Goal: Task Accomplishment & Management: Manage account settings

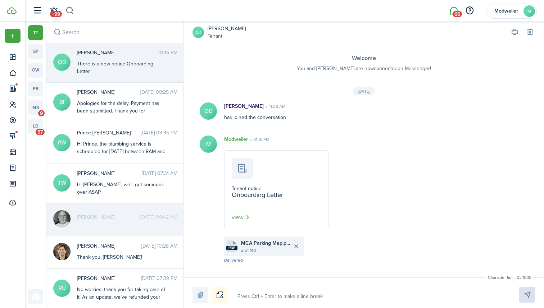
click at [70, 11] on button "button" at bounding box center [69, 11] width 9 height 12
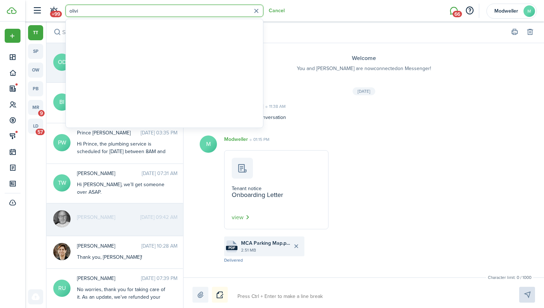
type input "olivi"
click at [295, 52] on messenger-list-connected-info-base "Welcome You and [PERSON_NAME] are now connected on Messenger!" at bounding box center [363, 57] width 360 height 29
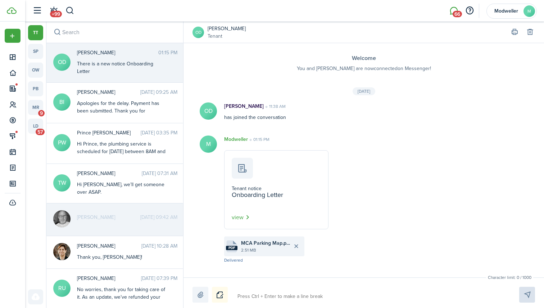
click at [226, 27] on link "[PERSON_NAME]" at bounding box center [227, 29] width 38 height 8
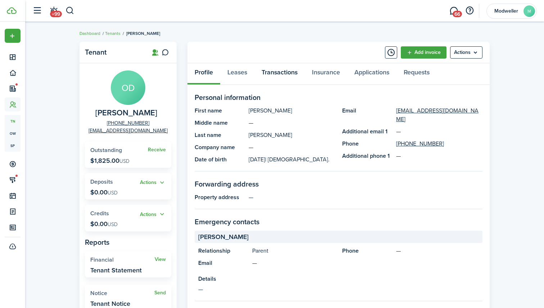
click at [276, 74] on link "Transactions" at bounding box center [279, 74] width 50 height 22
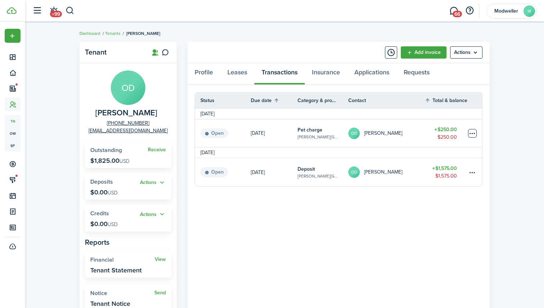
click at [475, 133] on table-menu-btn-icon at bounding box center [472, 133] width 9 height 9
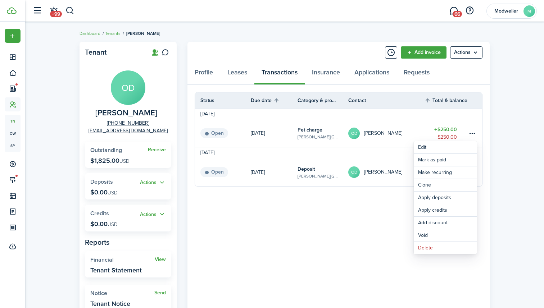
click at [504, 136] on div "Tenant OD [PERSON_NAME] [PHONE_NUMBER] [EMAIL_ADDRESS][DOMAIN_NAME] Receive Out…" at bounding box center [284, 228] width 519 height 380
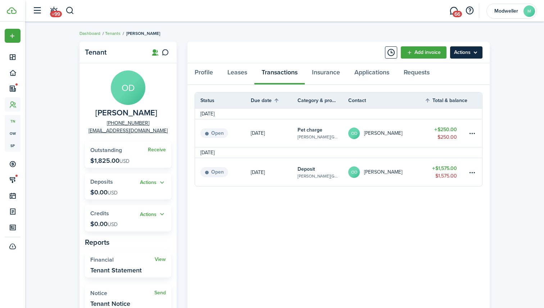
click at [471, 54] on menu-btn "Actions" at bounding box center [466, 52] width 32 height 12
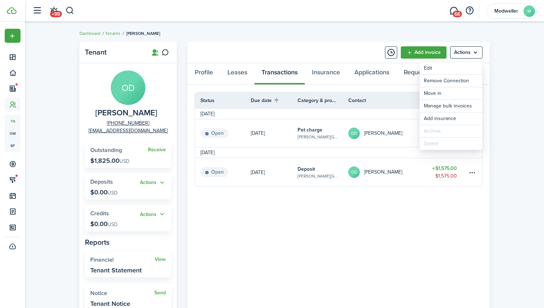
click at [503, 94] on div "Tenant OD [PERSON_NAME] [PHONE_NUMBER] [EMAIL_ADDRESS][DOMAIN_NAME] Receive Out…" at bounding box center [284, 228] width 519 height 380
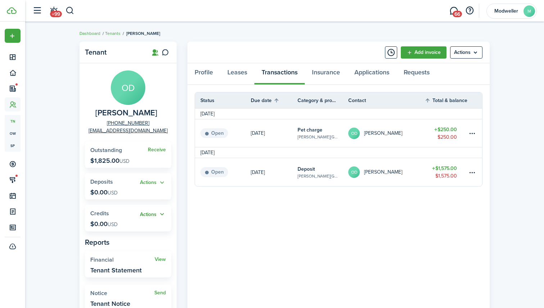
click at [158, 213] on button "Actions" at bounding box center [153, 214] width 26 height 8
click at [144, 226] on link "Add" at bounding box center [134, 228] width 63 height 12
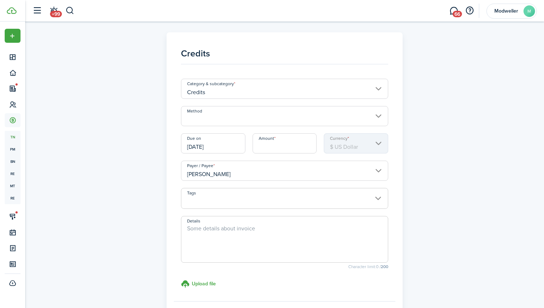
click at [220, 115] on input "Method" at bounding box center [285, 116] width 208 height 20
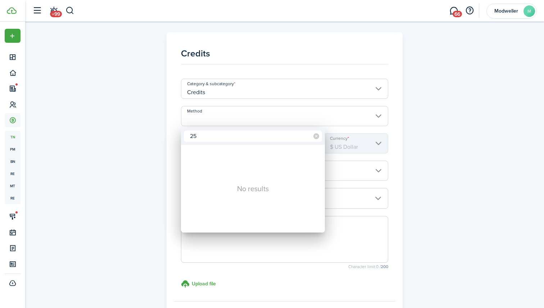
type input "2"
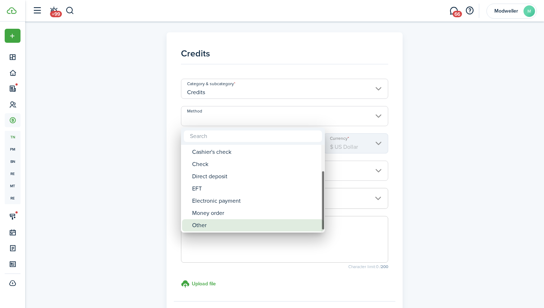
click at [211, 227] on div "Other" at bounding box center [255, 225] width 127 height 12
type input "Other"
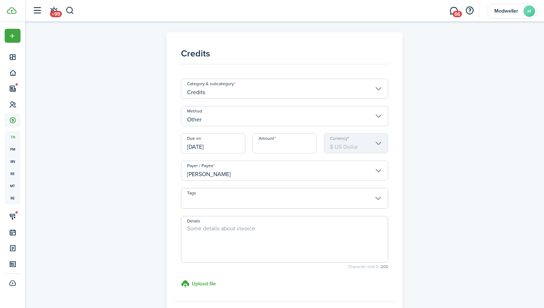
click at [276, 92] on input "Credits" at bounding box center [285, 89] width 208 height 20
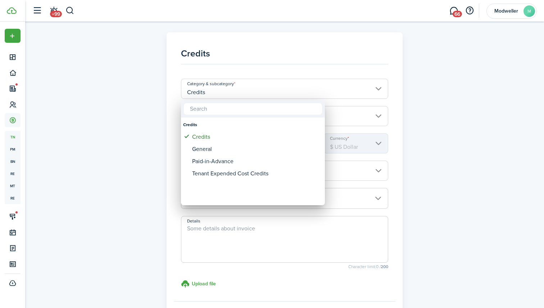
click at [432, 96] on div at bounding box center [271, 153] width 659 height 423
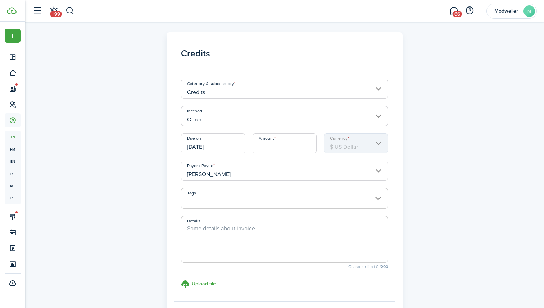
click at [251, 122] on input "Other" at bounding box center [285, 116] width 208 height 20
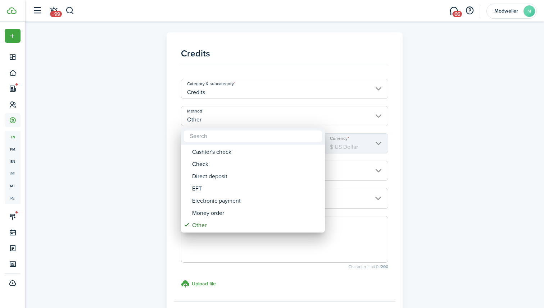
click at [410, 134] on div at bounding box center [271, 153] width 659 height 423
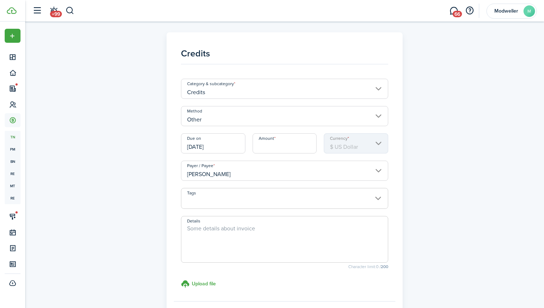
click at [272, 150] on input "Amount" at bounding box center [284, 143] width 64 height 20
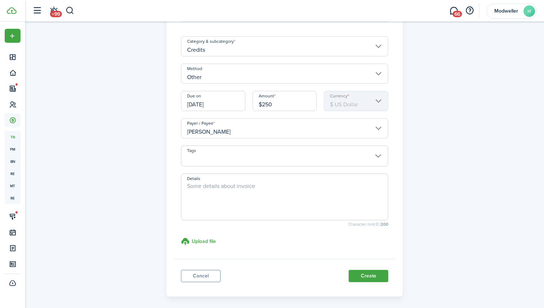
scroll to position [43, 0]
type input "$250.00"
click at [248, 155] on span at bounding box center [284, 160] width 207 height 12
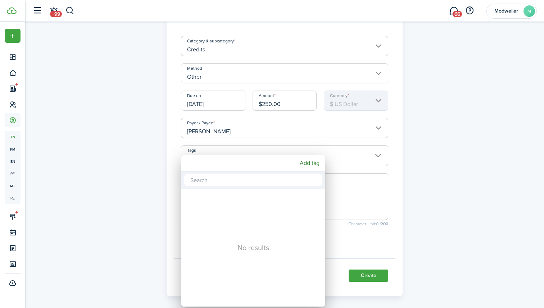
click at [434, 134] on div at bounding box center [271, 153] width 659 height 423
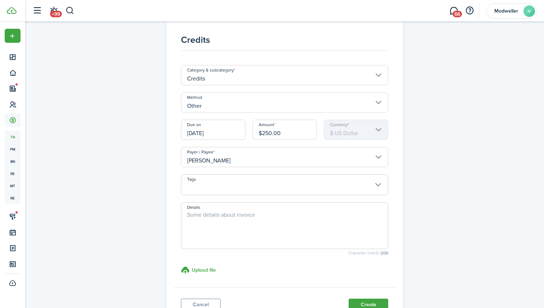
scroll to position [0, 0]
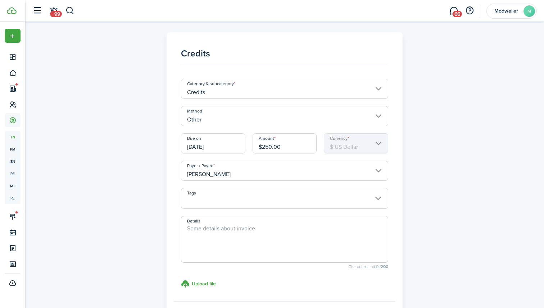
click at [373, 90] on input "Credits" at bounding box center [285, 89] width 208 height 20
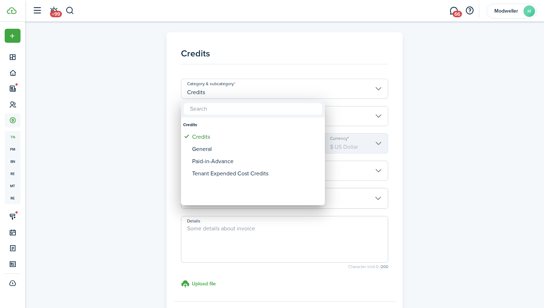
click at [416, 104] on div at bounding box center [271, 153] width 659 height 423
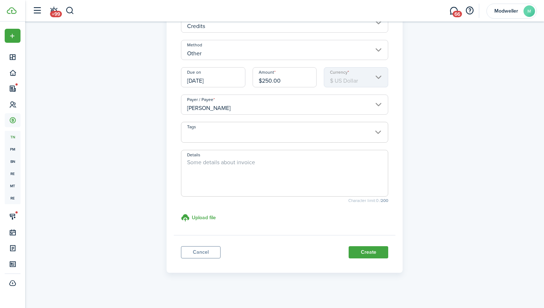
scroll to position [72, 0]
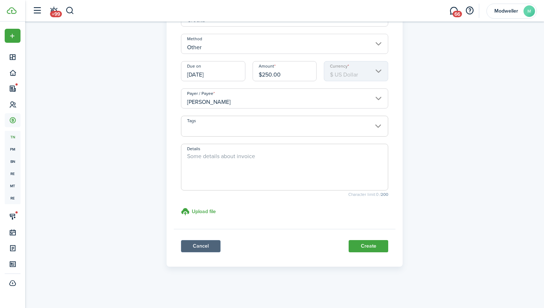
click at [208, 249] on link "Cancel" at bounding box center [201, 246] width 40 height 12
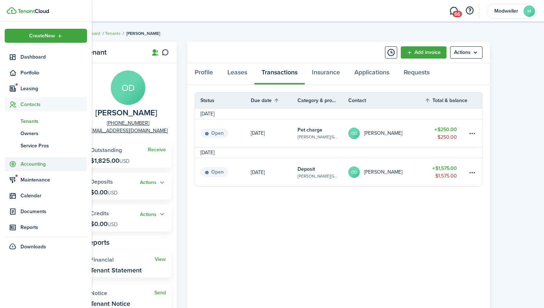
click at [31, 163] on span "Accounting" at bounding box center [53, 164] width 67 height 8
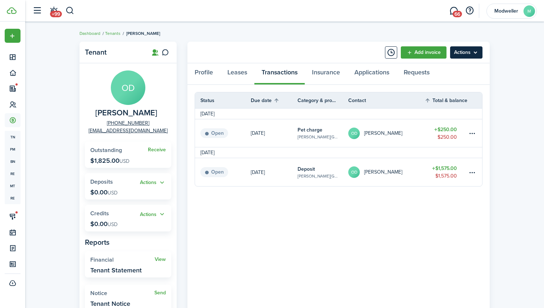
click at [471, 52] on menu-btn "Actions" at bounding box center [466, 52] width 32 height 12
click at [161, 214] on button "Actions" at bounding box center [153, 214] width 26 height 8
click at [197, 216] on panel-main-body "Status Due date Category & property Contact Total & balance Actions [DATE] Open…" at bounding box center [338, 242] width 302 height 315
click at [474, 134] on table-menu-btn-icon at bounding box center [472, 133] width 9 height 9
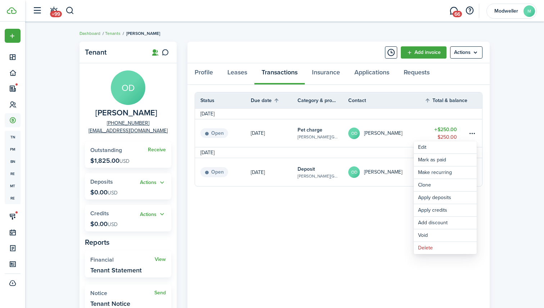
click at [357, 133] on avatar-text "OD" at bounding box center [354, 134] width 12 height 12
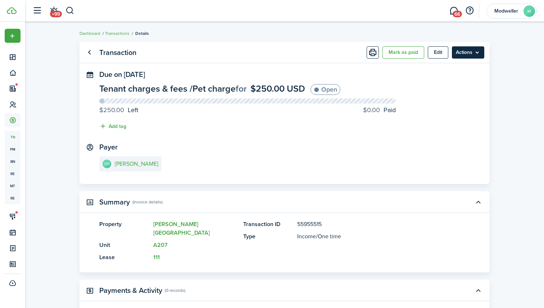
click at [473, 50] on menu-btn "Actions" at bounding box center [468, 52] width 32 height 12
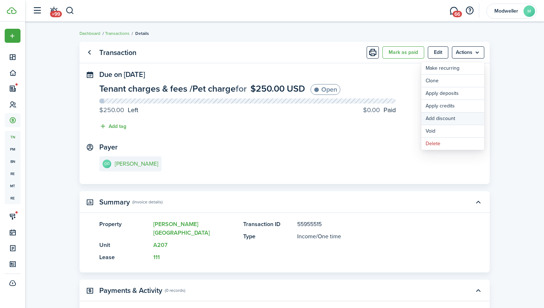
click at [450, 118] on button "Add discount" at bounding box center [452, 119] width 63 height 12
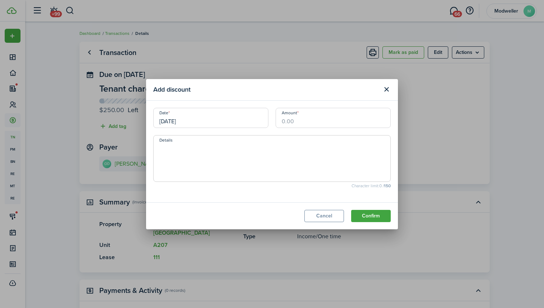
click at [299, 122] on input "Amount" at bounding box center [332, 118] width 115 height 20
type input "$250.00"
click at [292, 147] on textarea "Details" at bounding box center [272, 160] width 237 height 35
click at [387, 89] on button "Close modal" at bounding box center [386, 89] width 12 height 12
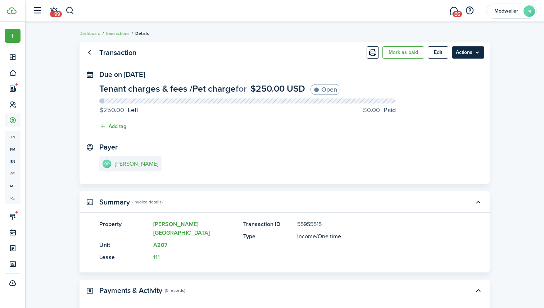
click at [480, 51] on menu-btn "Actions" at bounding box center [468, 52] width 32 height 12
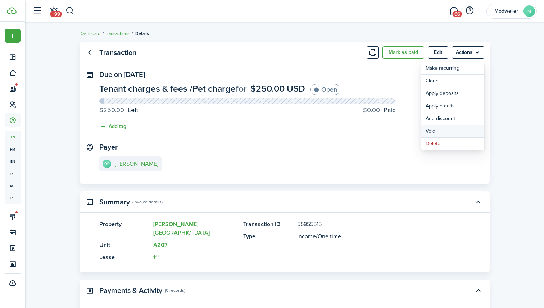
click at [443, 131] on button "Void" at bounding box center [452, 131] width 63 height 12
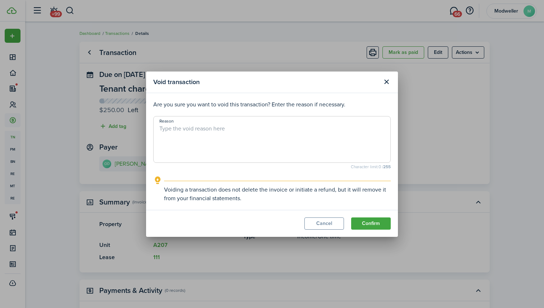
click at [277, 134] on textarea "Reason" at bounding box center [272, 141] width 237 height 35
type textarea "D"
type textarea "M"
type textarea "Owner waived fee"
click at [368, 220] on button "Confirm" at bounding box center [371, 224] width 40 height 12
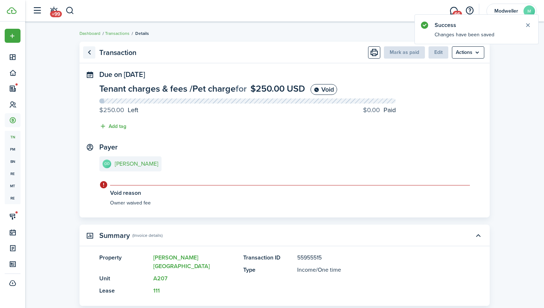
click at [90, 52] on link "Go back" at bounding box center [89, 52] width 12 height 12
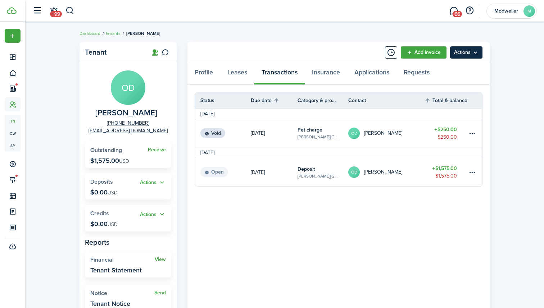
click at [471, 57] on menu-btn "Actions" at bounding box center [466, 52] width 32 height 12
click at [512, 72] on div "Tenant OD [PERSON_NAME] [PHONE_NUMBER] [EMAIL_ADDRESS][DOMAIN_NAME] Receive Out…" at bounding box center [284, 228] width 519 height 380
click at [234, 76] on link "Leases" at bounding box center [237, 74] width 34 height 22
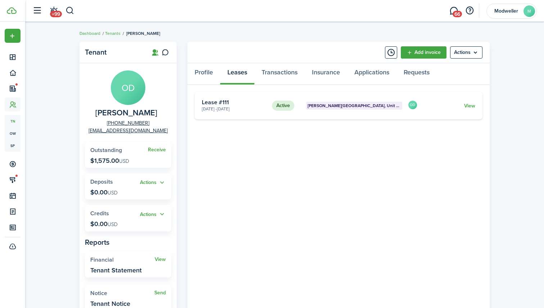
click at [468, 101] on card "Active [PERSON_NAME][GEOGRAPHIC_DATA] [DATE] - [DATE] Lease #111 OD View" at bounding box center [339, 105] width 288 height 27
click at [468, 103] on link "View" at bounding box center [469, 106] width 11 height 8
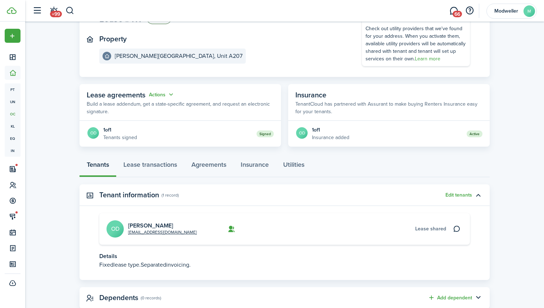
scroll to position [90, 0]
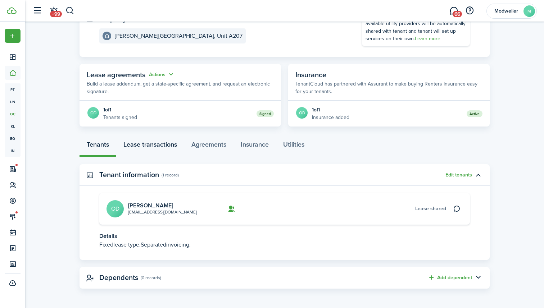
click at [158, 148] on link "Lease transactions" at bounding box center [150, 147] width 68 height 22
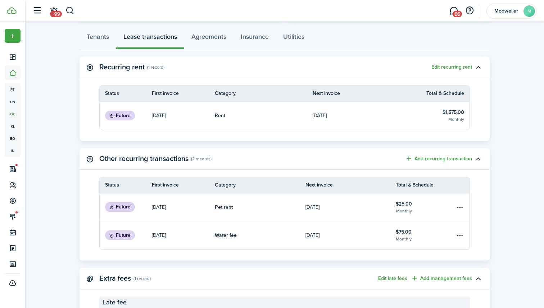
scroll to position [202, 0]
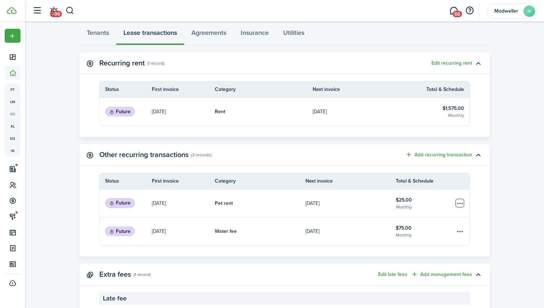
click at [456, 201] on table-menu-btn-icon "Open menu" at bounding box center [459, 203] width 9 height 9
click at [498, 186] on lease-view "No.1470775 Renew Actions [DATE] — [DATE] Lease #111 Active Property [PERSON_NAM…" at bounding box center [284, 83] width 519 height 495
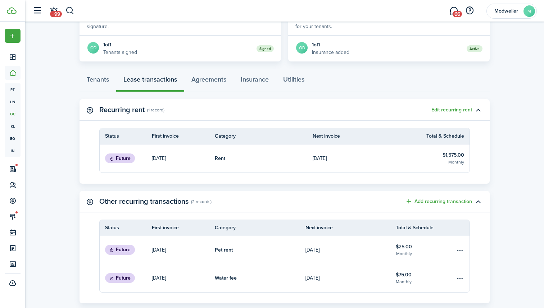
scroll to position [138, 0]
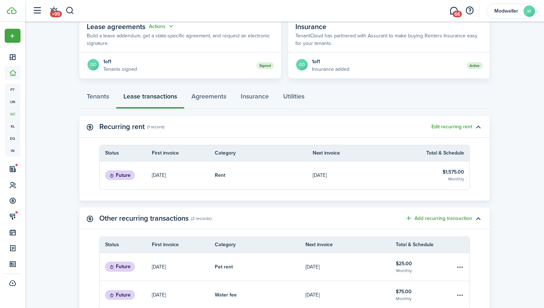
click at [353, 171] on link "[DATE]" at bounding box center [362, 175] width 98 height 28
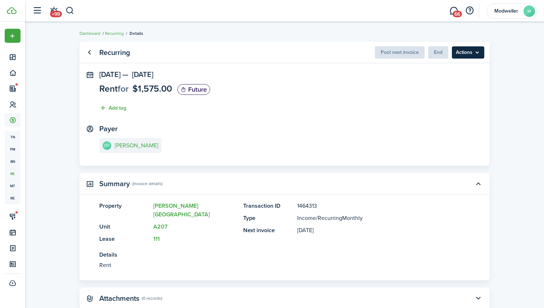
click at [475, 53] on menu-btn "Actions" at bounding box center [468, 52] width 32 height 12
click at [503, 58] on recurring-view "Recurring Post next invoice End Actions [DATE] — [DATE] Rent for $1,575.00 Futu…" at bounding box center [284, 175] width 519 height 275
click at [88, 54] on link "Go back" at bounding box center [89, 52] width 12 height 12
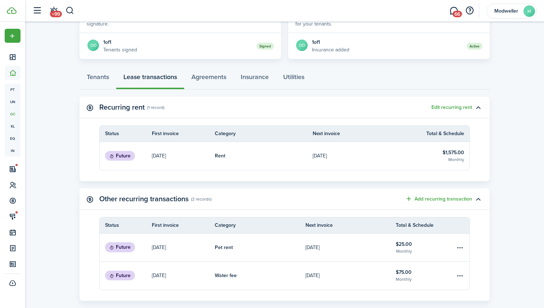
scroll to position [170, 0]
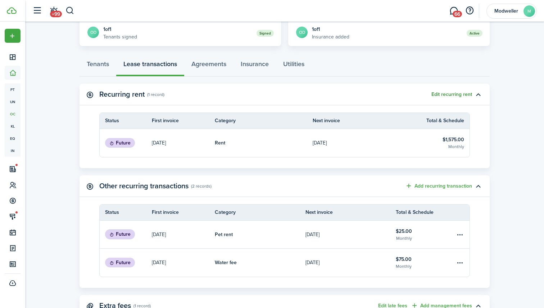
click at [469, 94] on button "Edit recurring rent" at bounding box center [451, 95] width 41 height 6
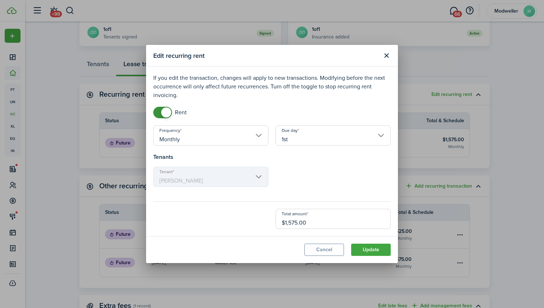
drag, startPoint x: 297, startPoint y: 223, endPoint x: 291, endPoint y: 223, distance: 5.8
click at [291, 223] on input "$1,575.00" at bounding box center [332, 219] width 115 height 20
click at [295, 222] on input "$1,550.00" at bounding box center [332, 219] width 115 height 20
drag, startPoint x: 298, startPoint y: 222, endPoint x: 291, endPoint y: 222, distance: 7.6
click at [291, 222] on input "$1,550.00" at bounding box center [332, 219] width 115 height 20
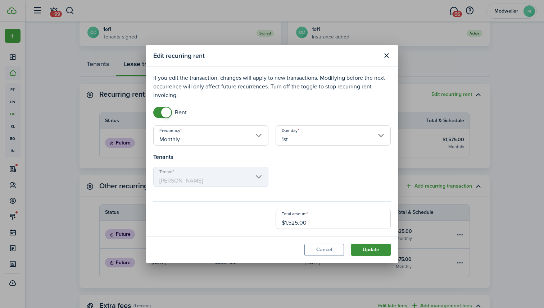
type input "$1,525.00"
click at [368, 249] on button "Update" at bounding box center [371, 250] width 40 height 12
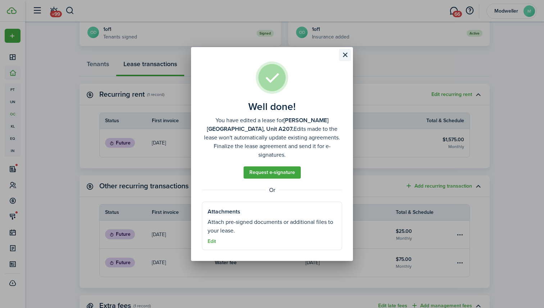
click at [344, 57] on button "Close modal" at bounding box center [345, 55] width 12 height 12
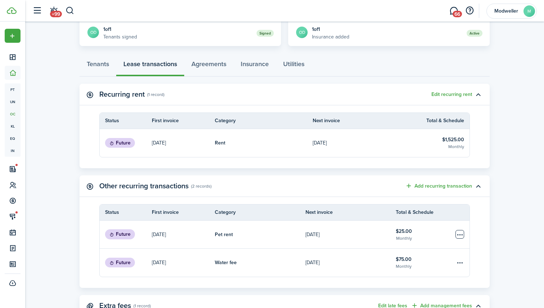
click at [462, 232] on table-menu-btn-icon "Open menu" at bounding box center [459, 234] width 9 height 9
click at [429, 259] on button "Delete" at bounding box center [432, 261] width 63 height 12
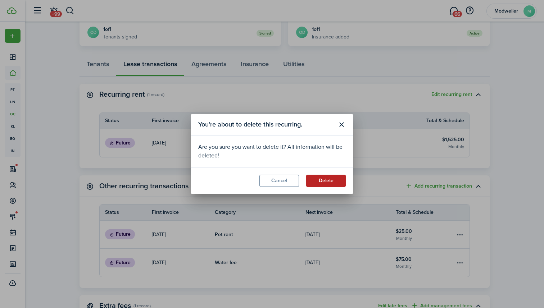
click at [330, 179] on button "Delete" at bounding box center [326, 181] width 40 height 12
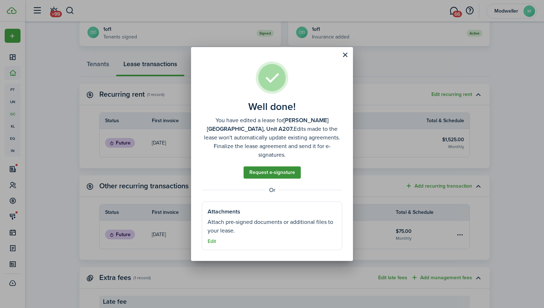
click at [291, 167] on link "Request e-signature" at bounding box center [271, 173] width 57 height 12
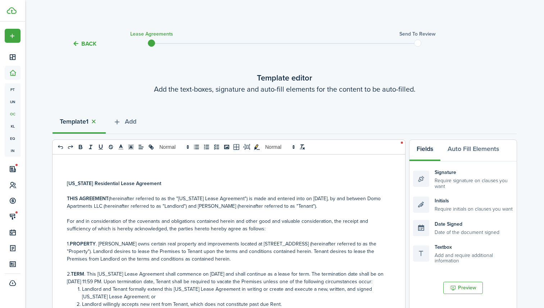
click at [96, 120] on button "button" at bounding box center [93, 122] width 10 height 8
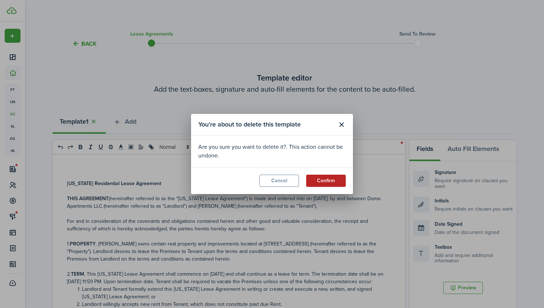
click at [319, 176] on button "Confirm" at bounding box center [326, 181] width 40 height 12
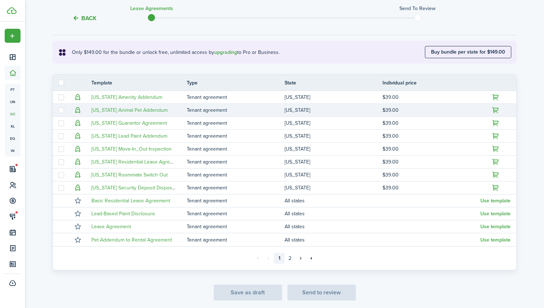
scroll to position [119, 0]
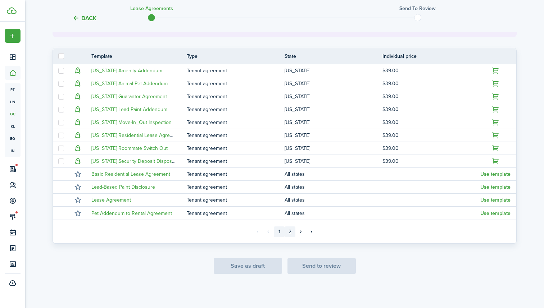
click at [290, 230] on link "2" at bounding box center [289, 232] width 11 height 11
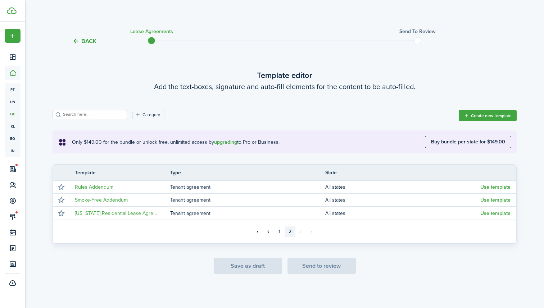
scroll to position [3, 0]
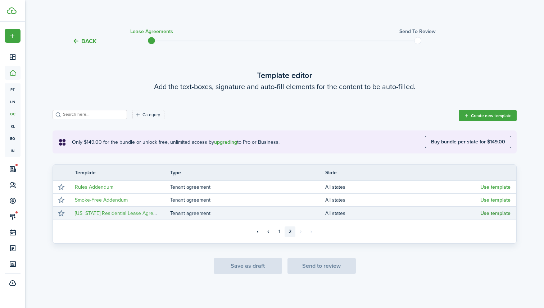
click at [488, 213] on button "Use template" at bounding box center [495, 214] width 30 height 6
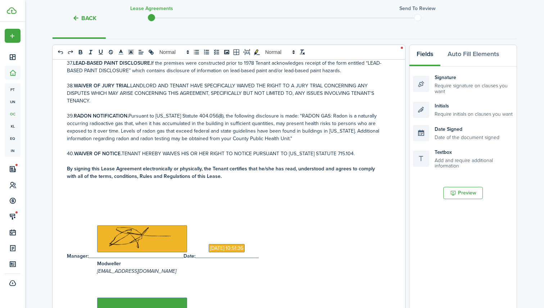
scroll to position [251, 0]
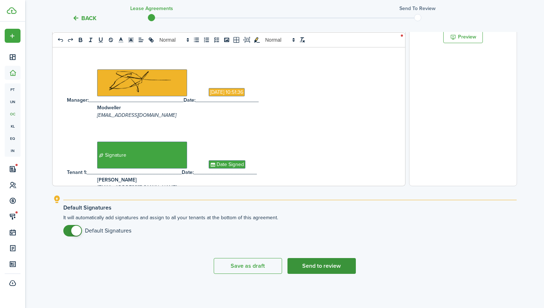
click at [319, 267] on button "Send to review" at bounding box center [321, 266] width 68 height 16
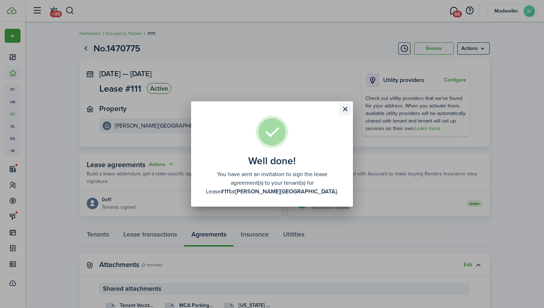
click at [343, 108] on button "Close modal" at bounding box center [345, 109] width 12 height 12
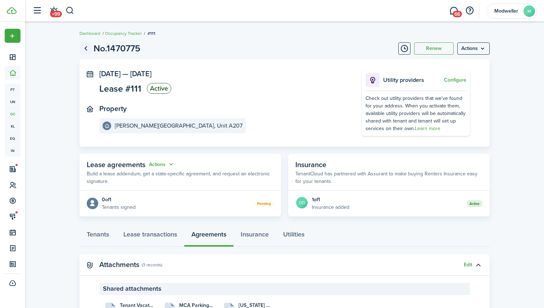
click at [83, 47] on link "Go back" at bounding box center [85, 48] width 12 height 12
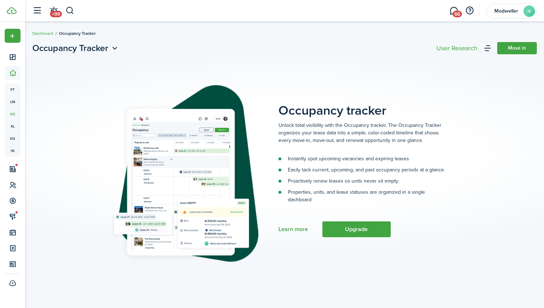
click at [345, 237] on placeholder-page "Occupancy tracker Unlock total visibility with the Occupancy tracker. The Occup…" at bounding box center [284, 174] width 504 height 178
click at [350, 229] on button "Upgrade" at bounding box center [356, 230] width 68 height 16
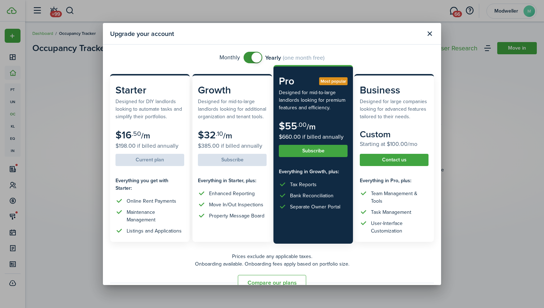
scroll to position [24, 0]
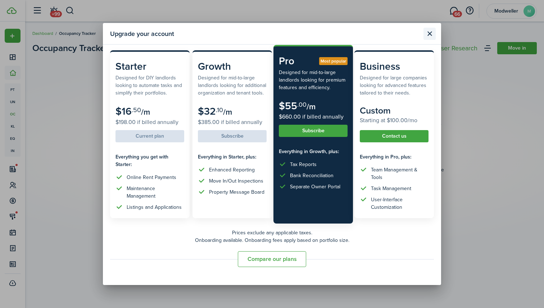
click at [431, 35] on button "Close modal" at bounding box center [429, 34] width 12 height 12
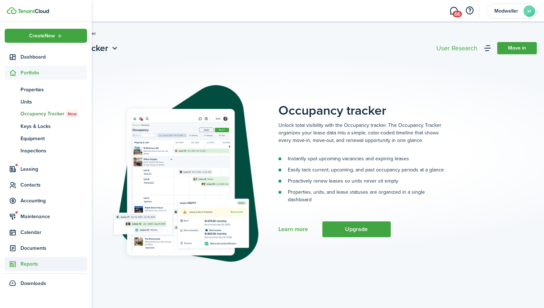
click at [26, 264] on span "Reports" at bounding box center [53, 264] width 67 height 8
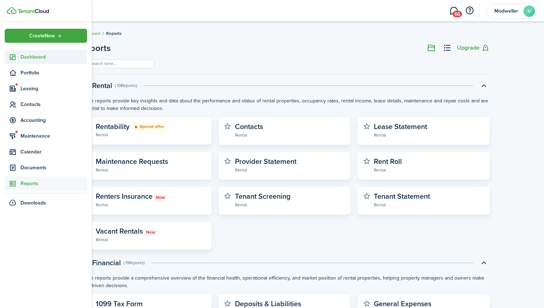
click at [32, 56] on span "Dashboard" at bounding box center [53, 57] width 67 height 8
